Goal: Check status: Check status

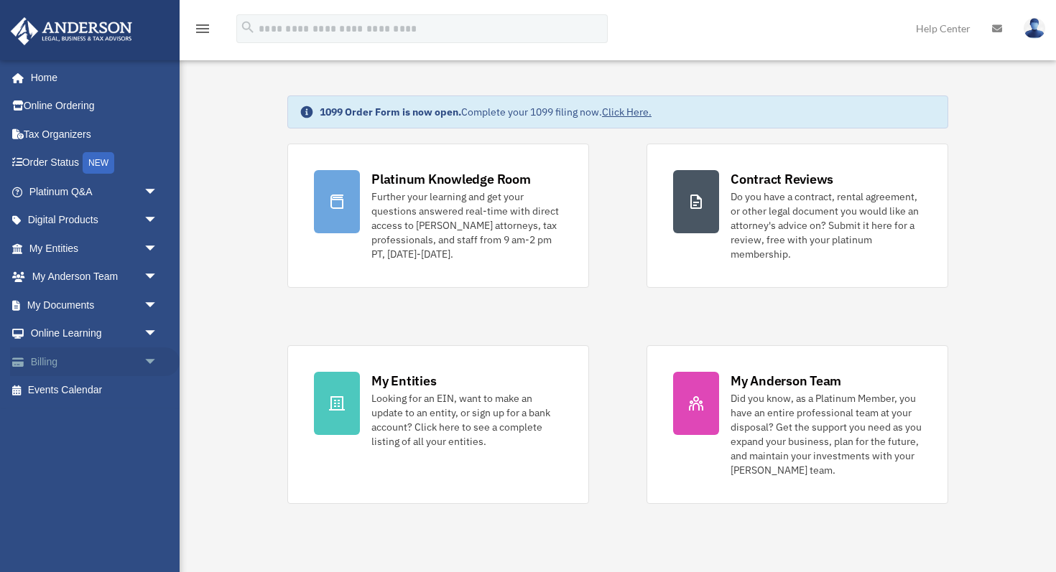
click at [151, 362] on span "arrow_drop_down" at bounding box center [158, 362] width 29 height 29
click at [93, 414] on link "Past Invoices" at bounding box center [99, 419] width 159 height 29
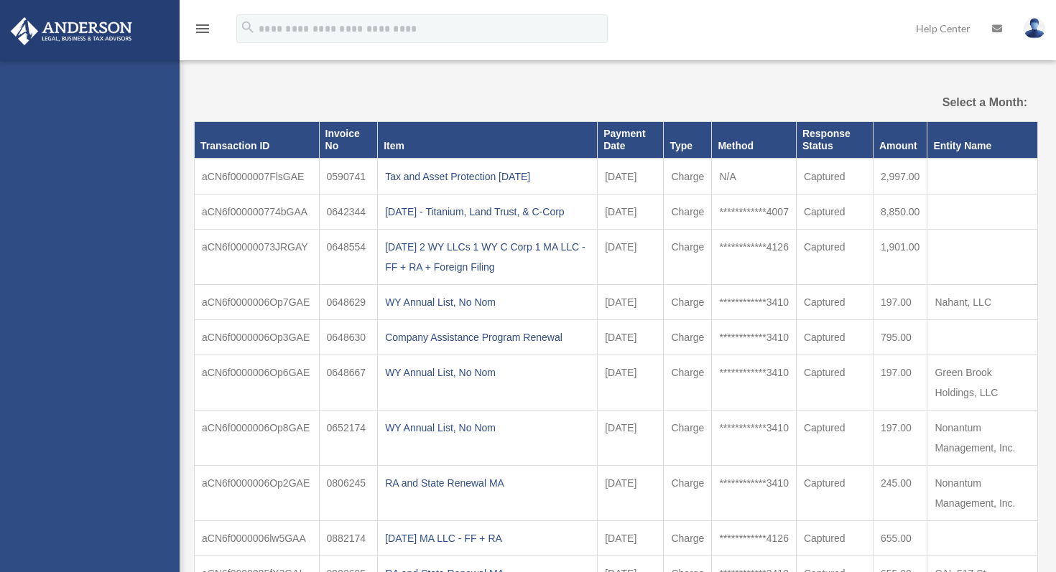
select select
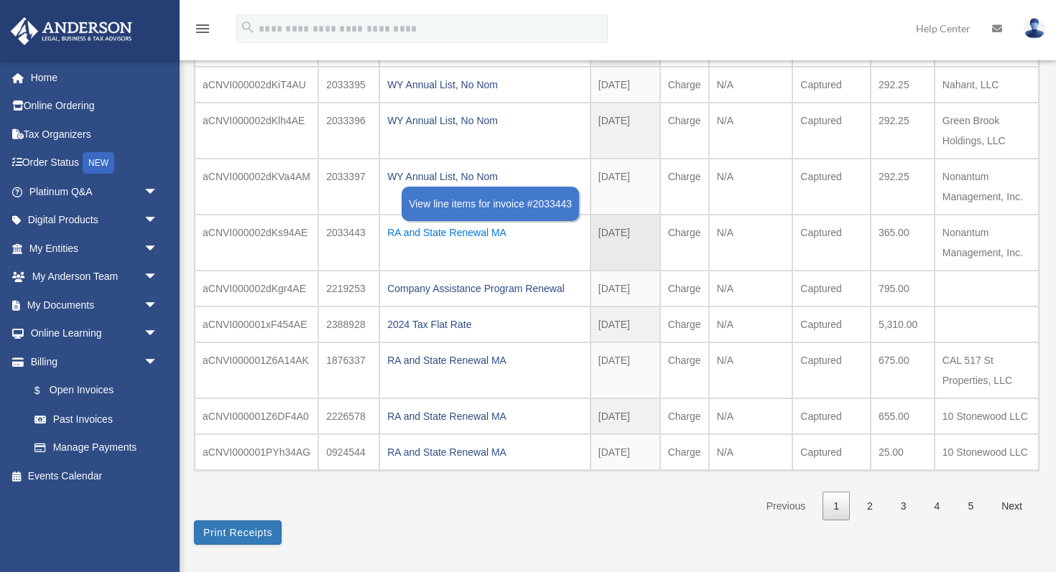
scroll to position [184, 0]
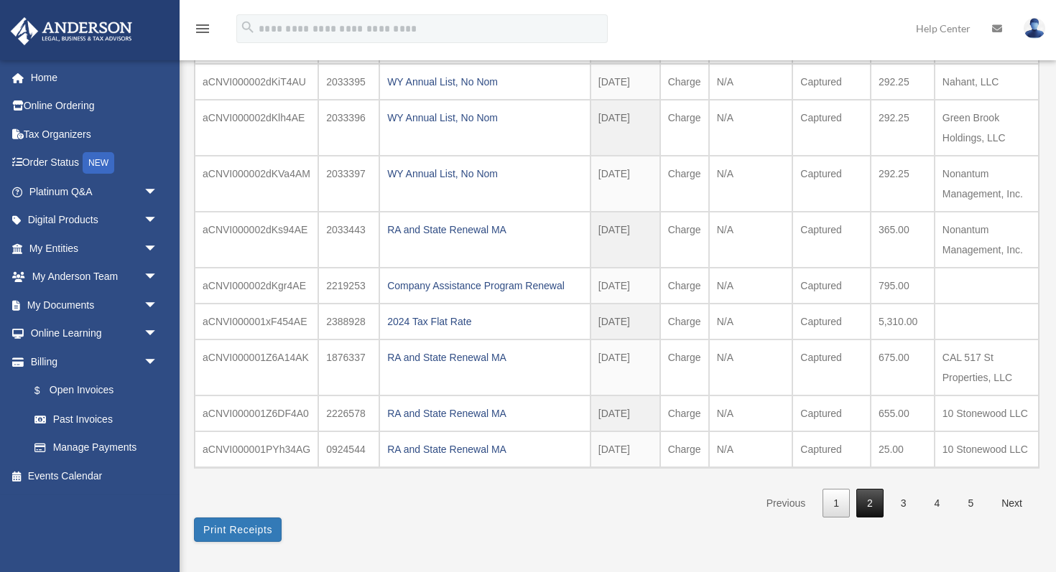
click at [871, 505] on link "2" at bounding box center [869, 503] width 27 height 29
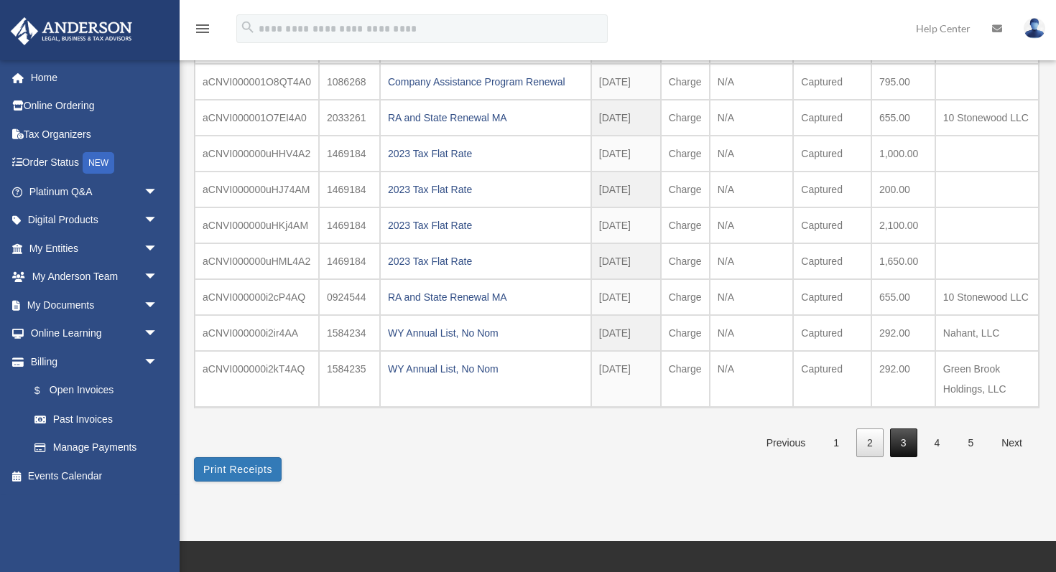
click at [900, 446] on link "3" at bounding box center [903, 443] width 27 height 29
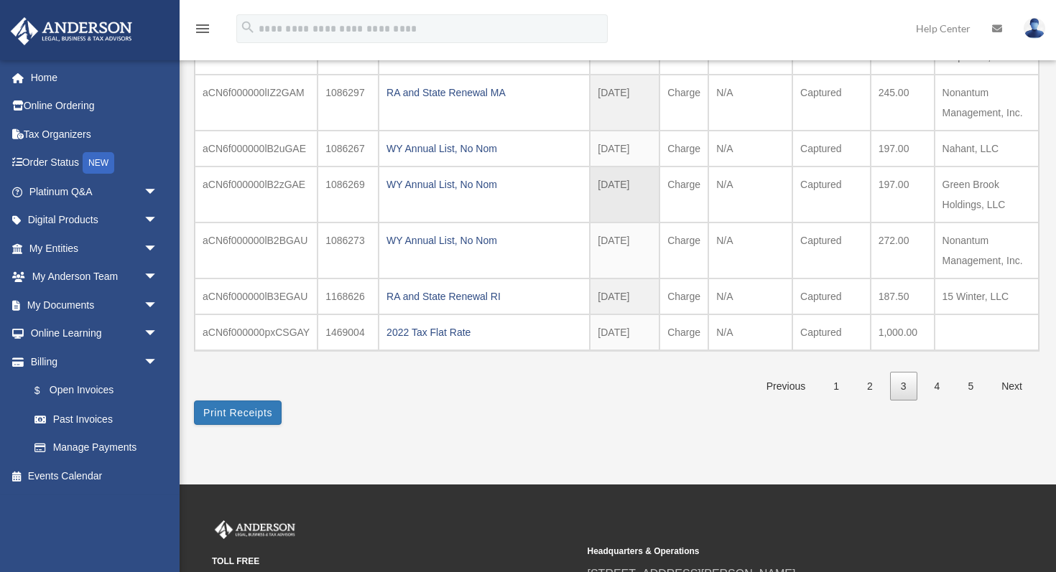
scroll to position [343, 0]
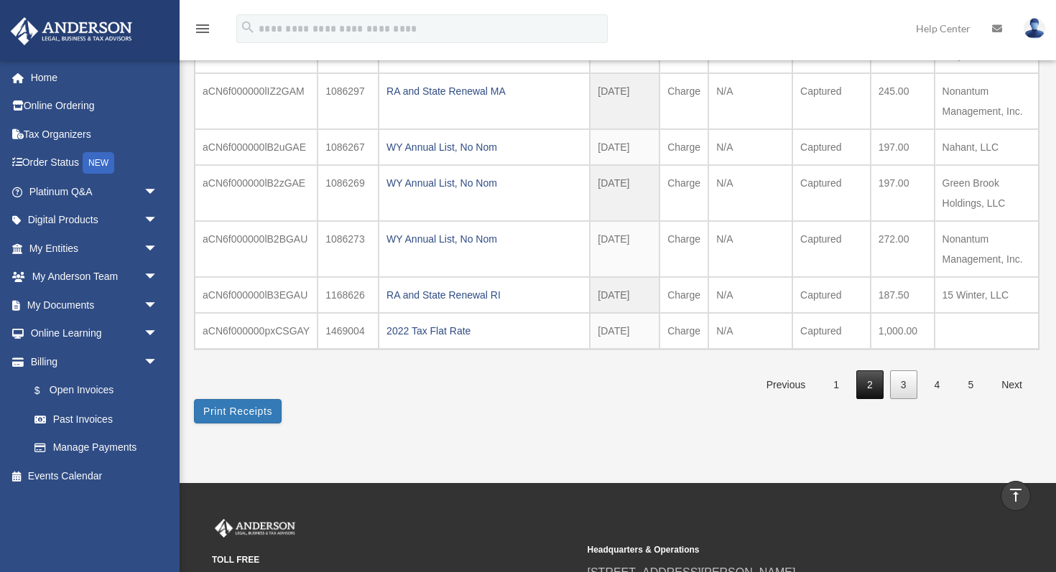
click at [866, 386] on link "2" at bounding box center [869, 385] width 27 height 29
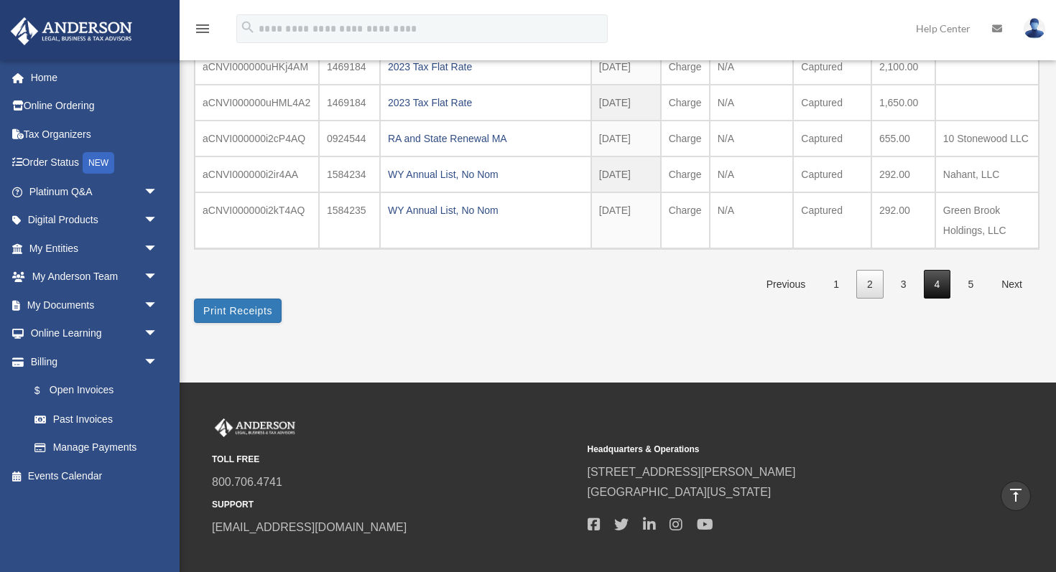
click at [935, 282] on link "4" at bounding box center [937, 284] width 27 height 29
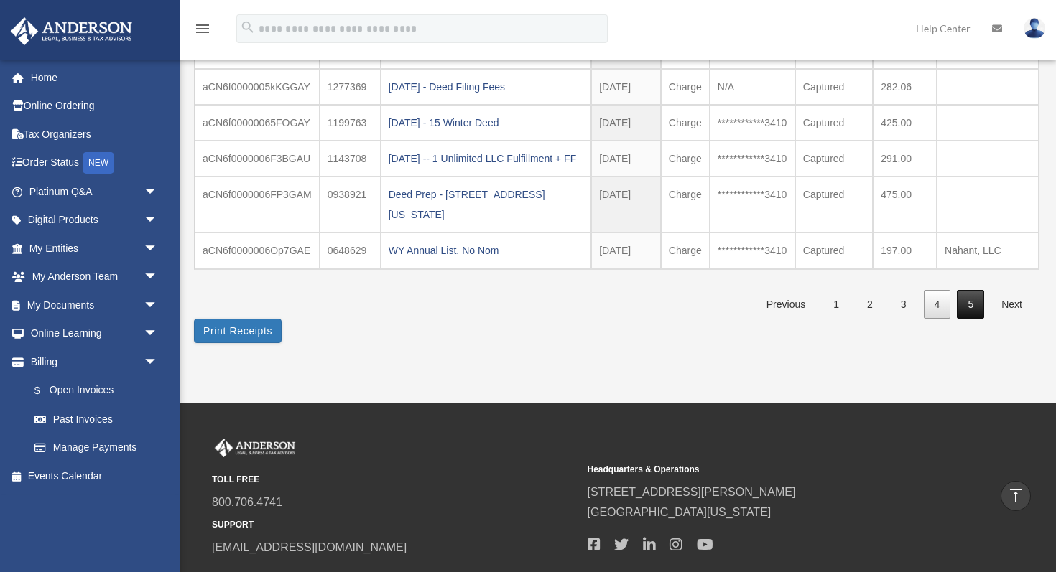
click at [969, 307] on link "5" at bounding box center [970, 304] width 27 height 29
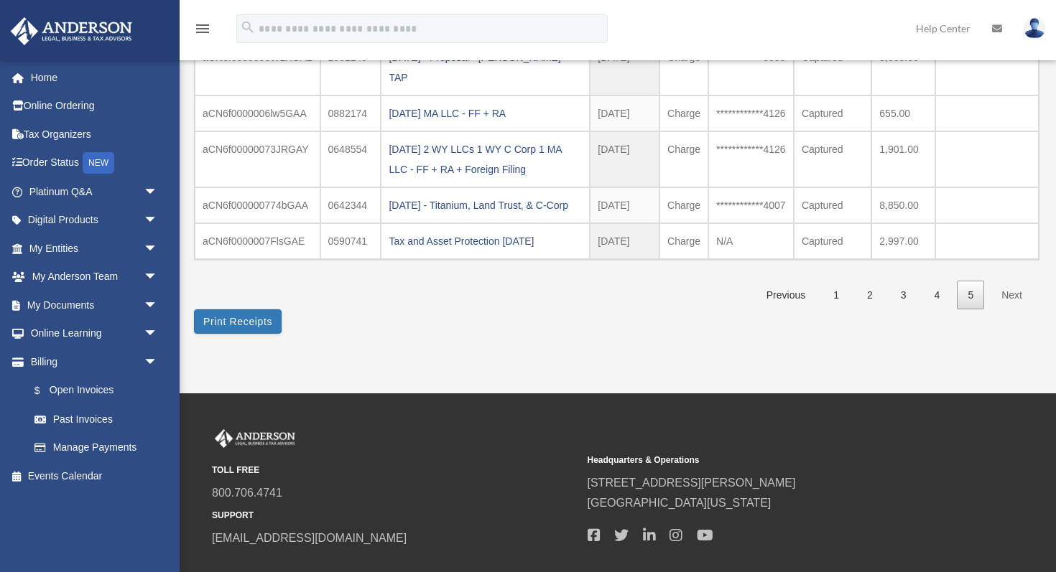
scroll to position [448, 0]
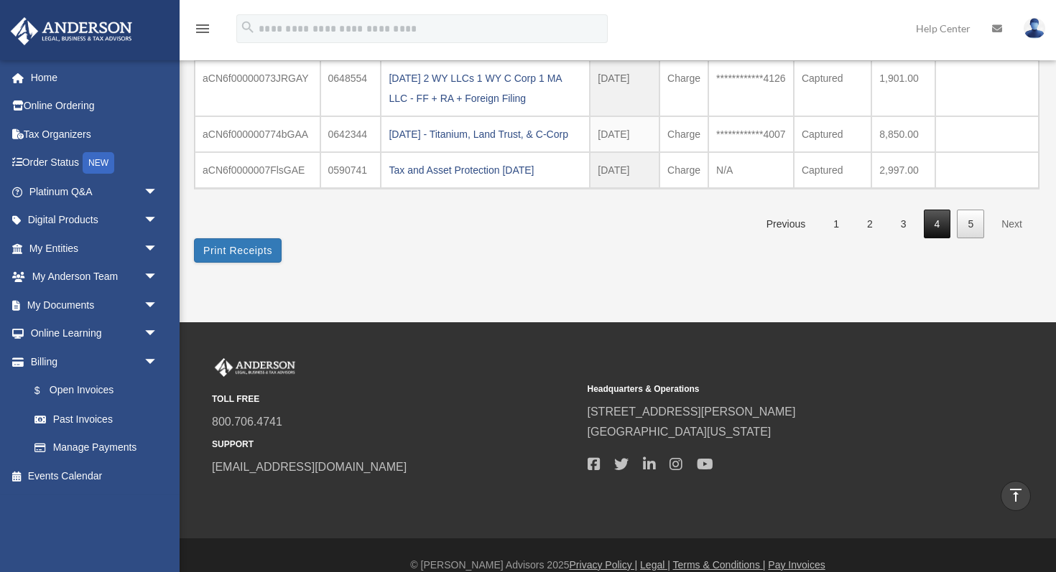
click at [932, 222] on link "4" at bounding box center [937, 224] width 27 height 29
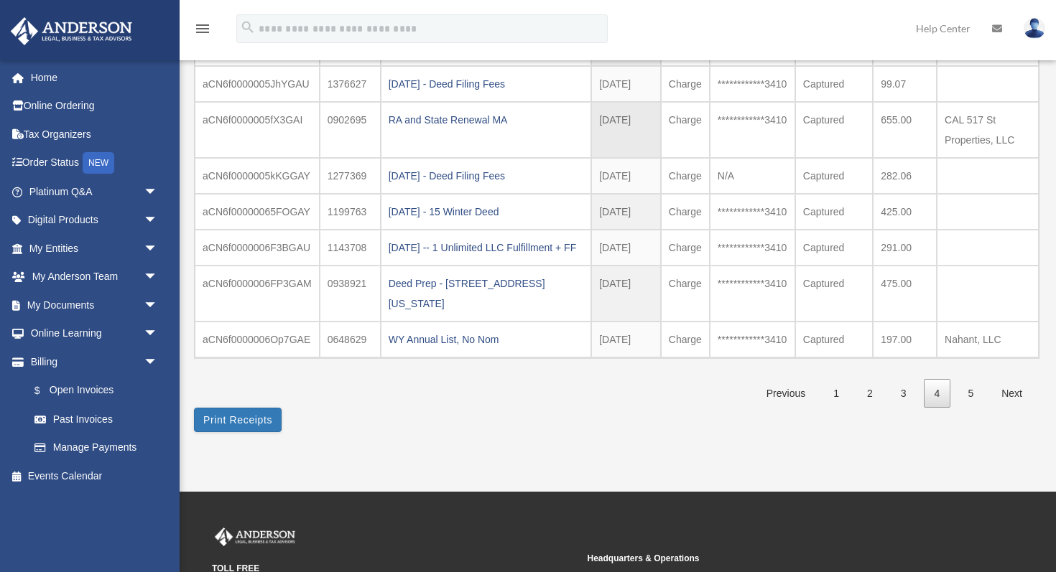
scroll to position [442, 0]
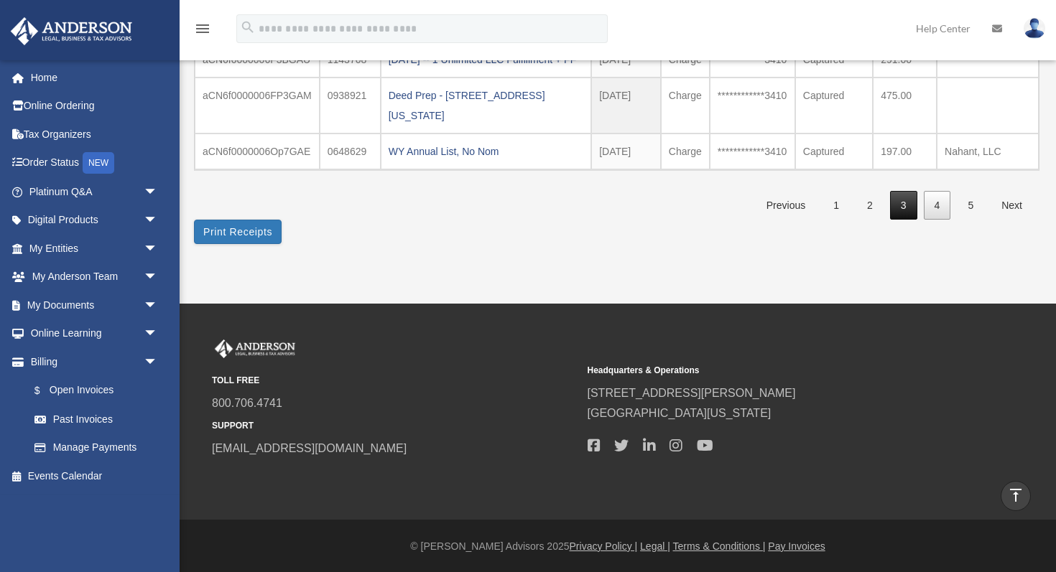
click at [902, 208] on link "3" at bounding box center [903, 205] width 27 height 29
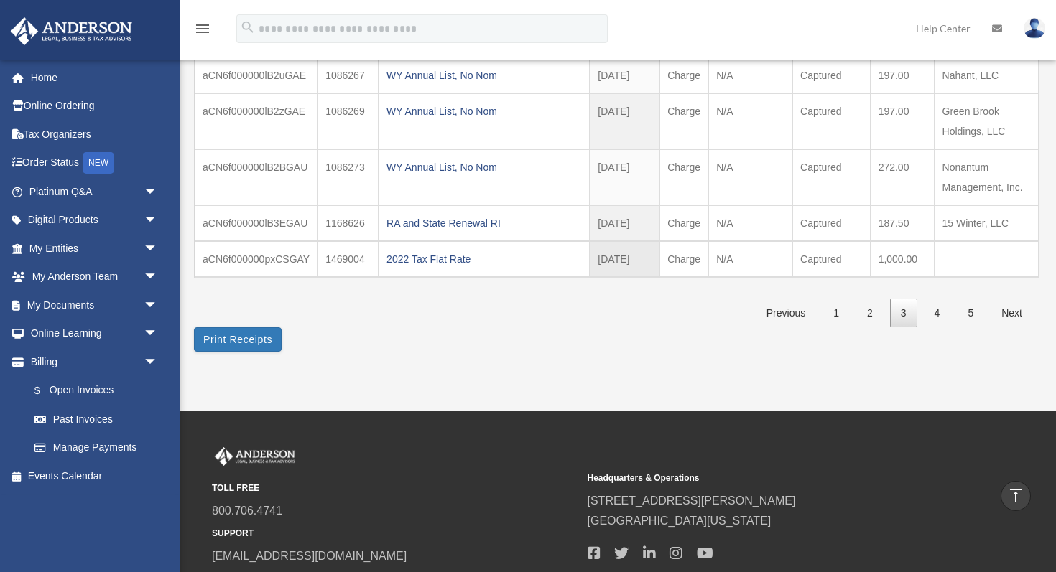
scroll to position [402, 0]
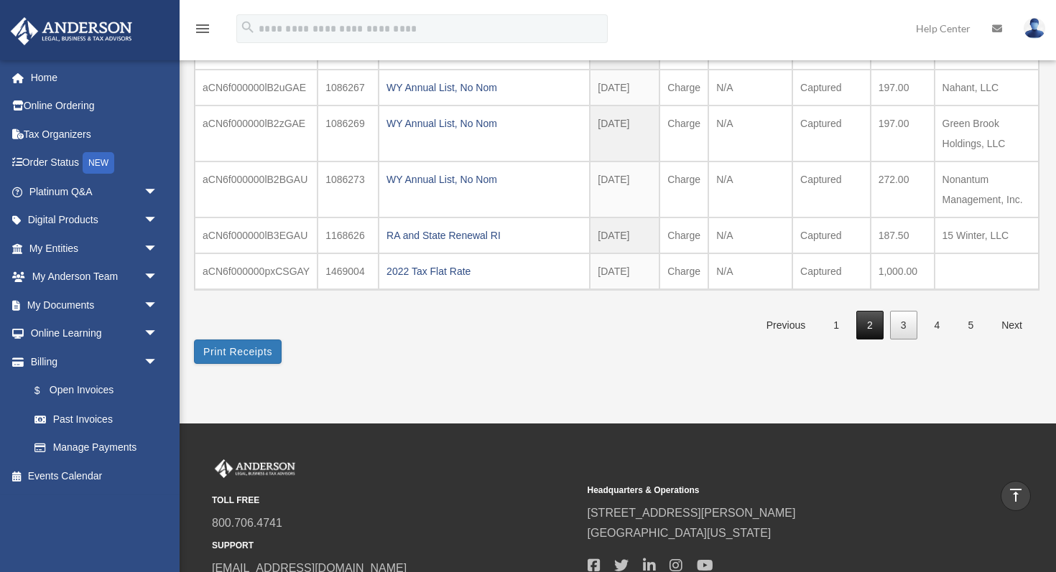
click at [872, 324] on link "2" at bounding box center [869, 325] width 27 height 29
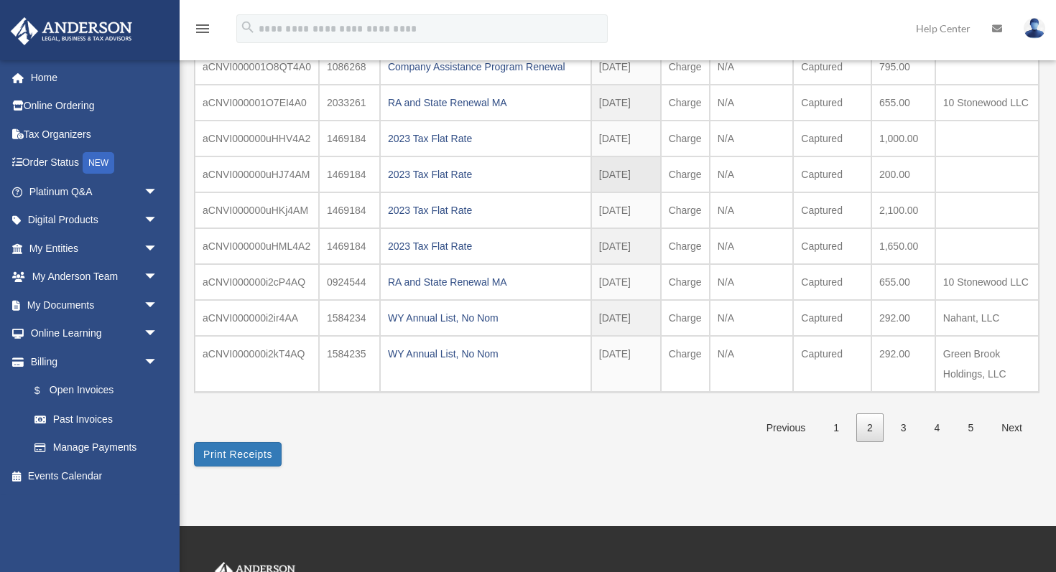
scroll to position [239, 0]
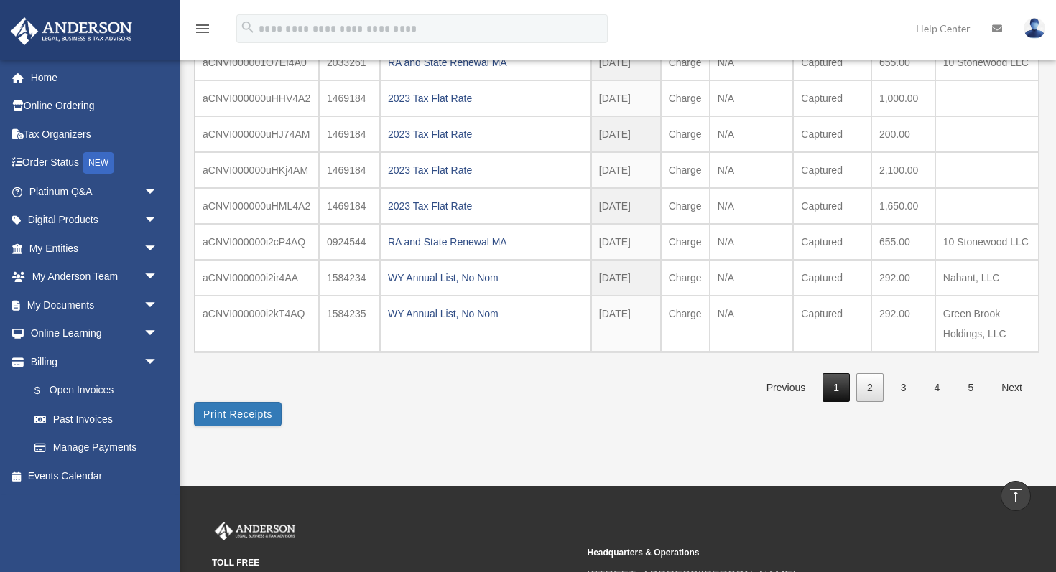
click at [839, 387] on link "1" at bounding box center [835, 388] width 27 height 29
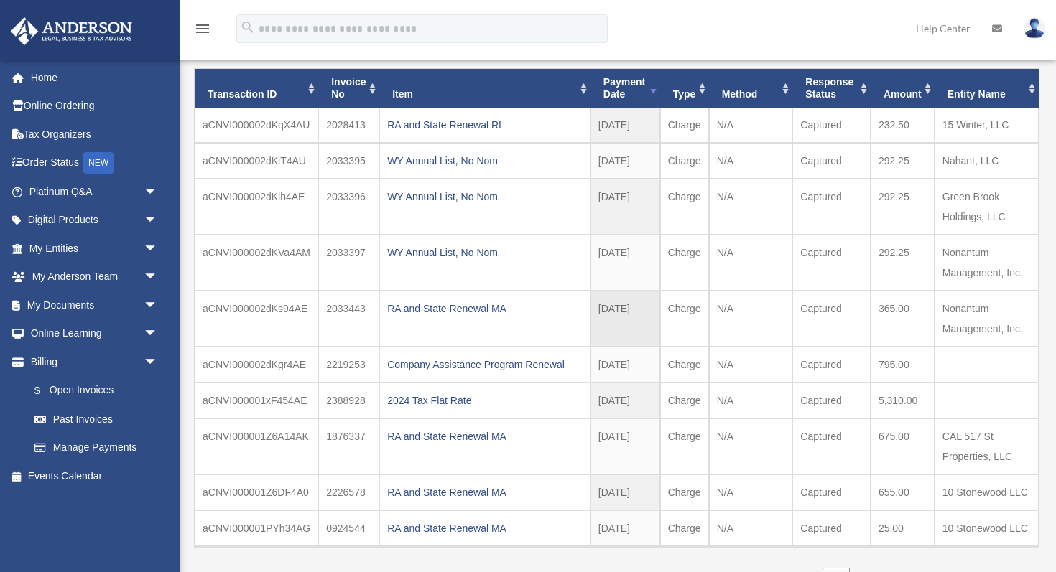
scroll to position [111, 0]
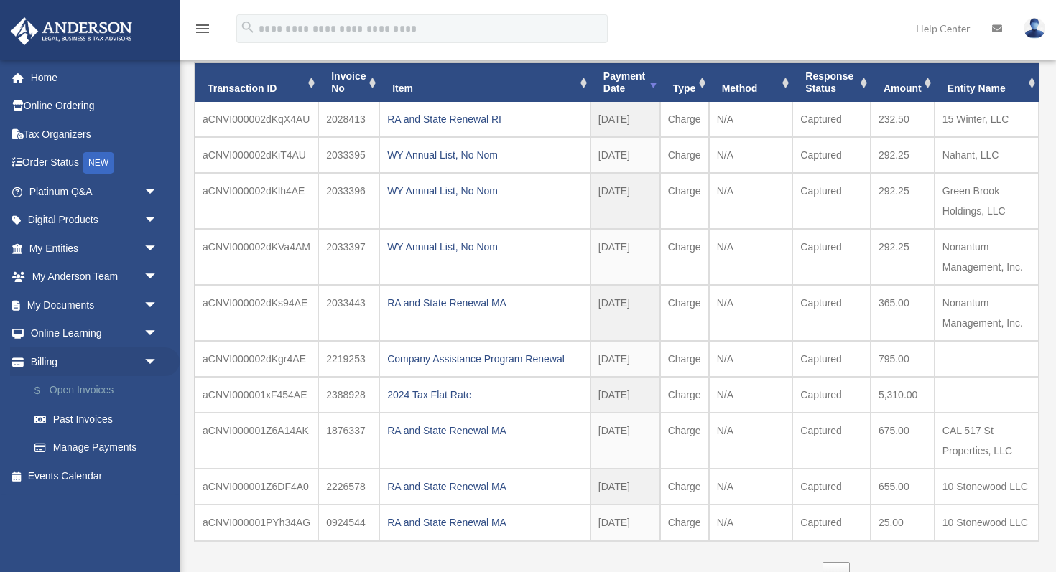
click at [86, 384] on link "$ Open Invoices" at bounding box center [99, 390] width 159 height 29
click at [92, 387] on link "$ Open Invoices" at bounding box center [99, 390] width 159 height 29
